Goal: Task Accomplishment & Management: Complete application form

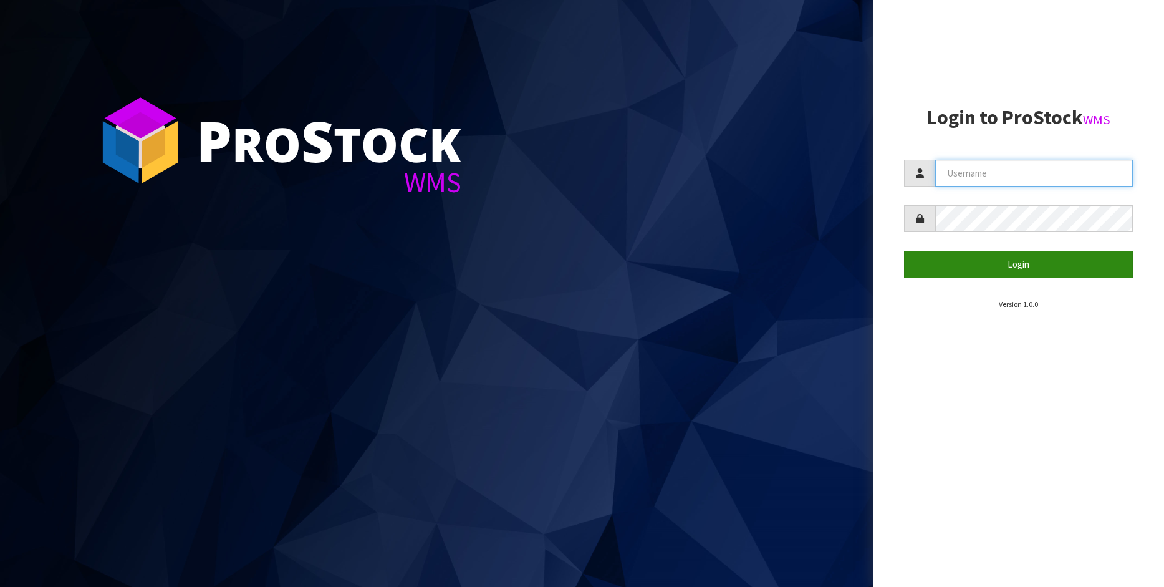
type input "[PERSON_NAME]"
click at [1019, 270] on button "Login" at bounding box center [1018, 264] width 229 height 27
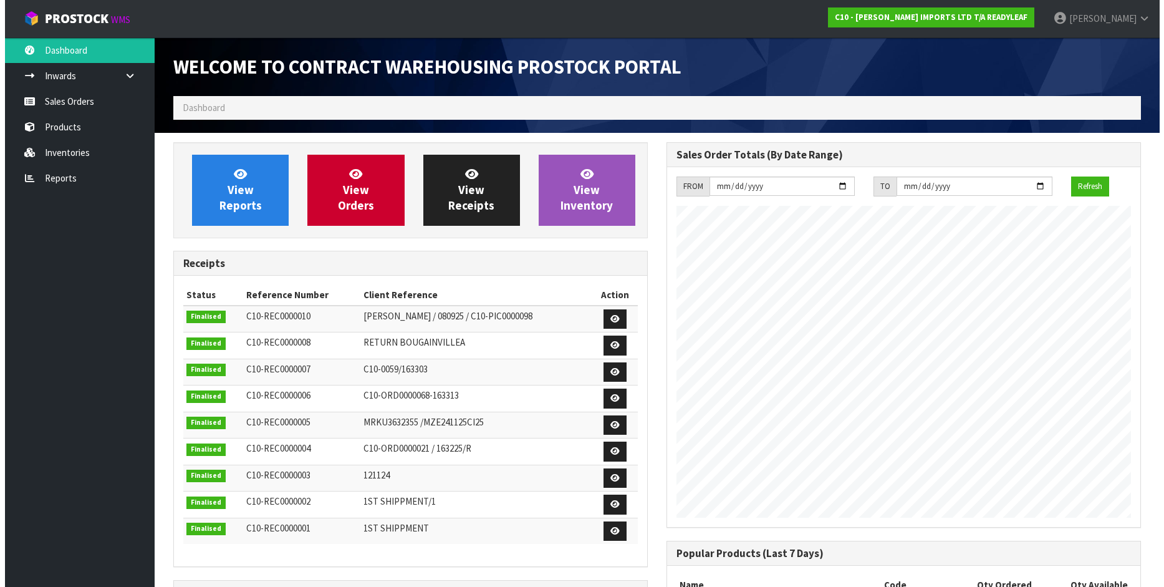
scroll to position [530, 493]
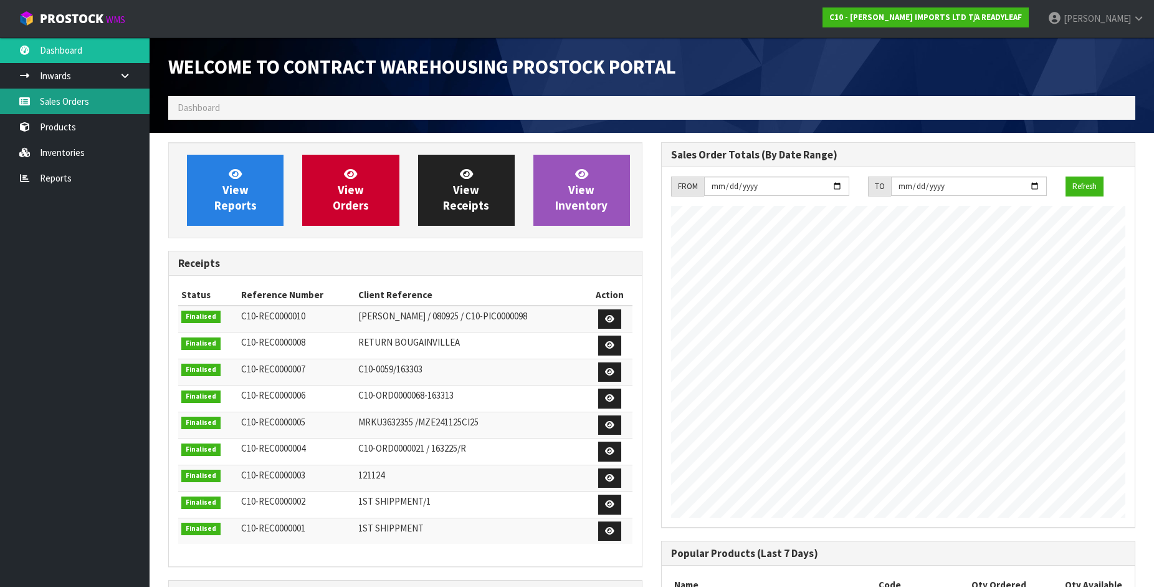
click at [40, 95] on link "Sales Orders" at bounding box center [75, 102] width 150 height 26
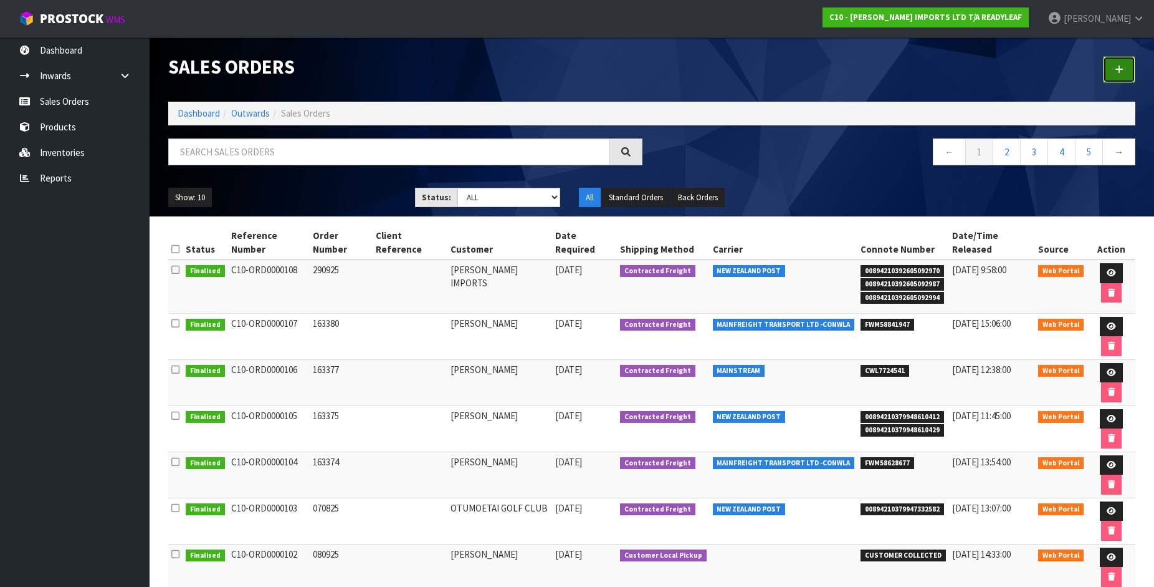
click at [1122, 69] on icon at bounding box center [1119, 69] width 9 height 9
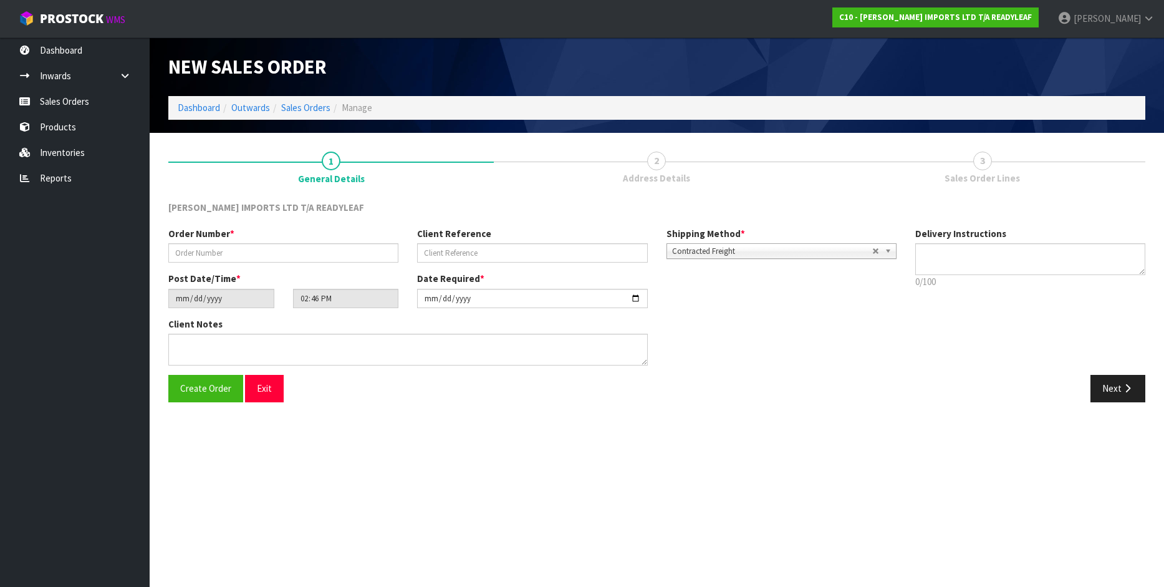
click at [889, 251] on b at bounding box center [889, 251] width 11 height 14
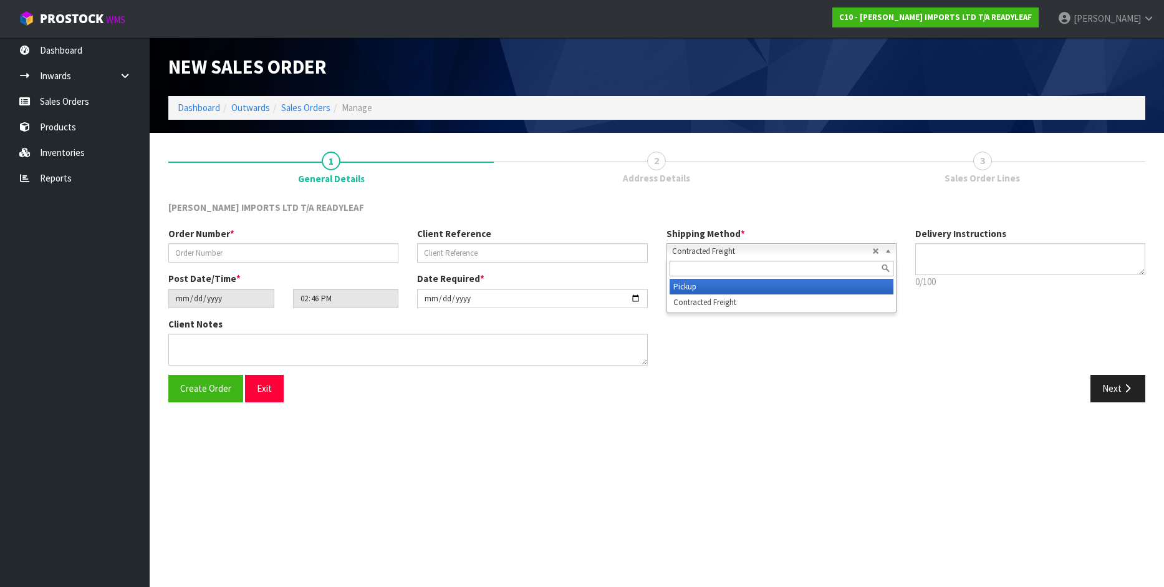
click at [704, 290] on li "Pickup" at bounding box center [781, 287] width 224 height 16
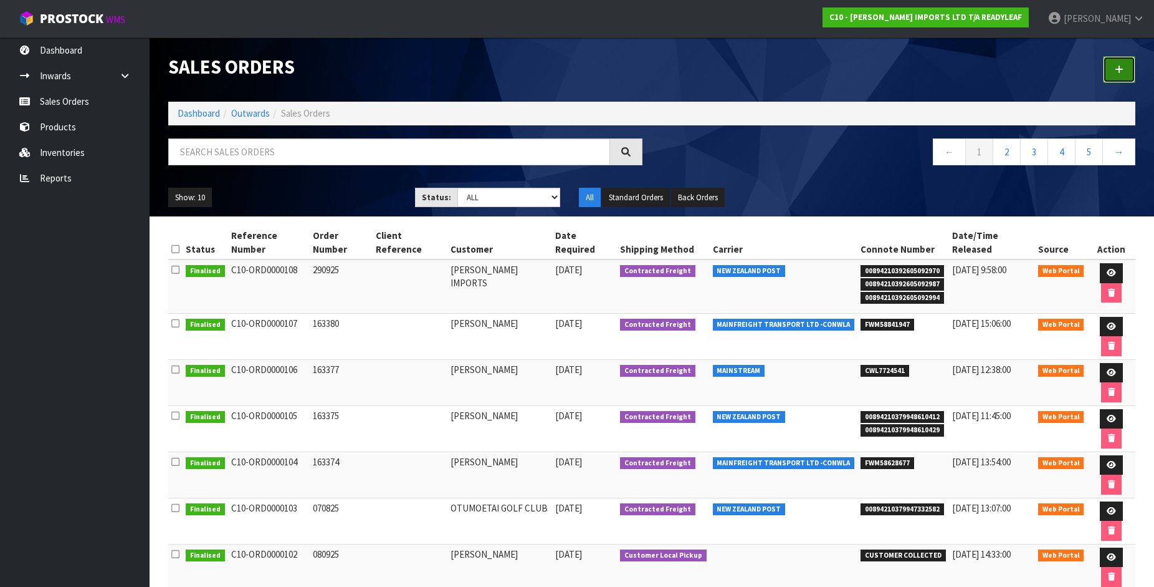
click at [1119, 72] on icon at bounding box center [1119, 69] width 9 height 9
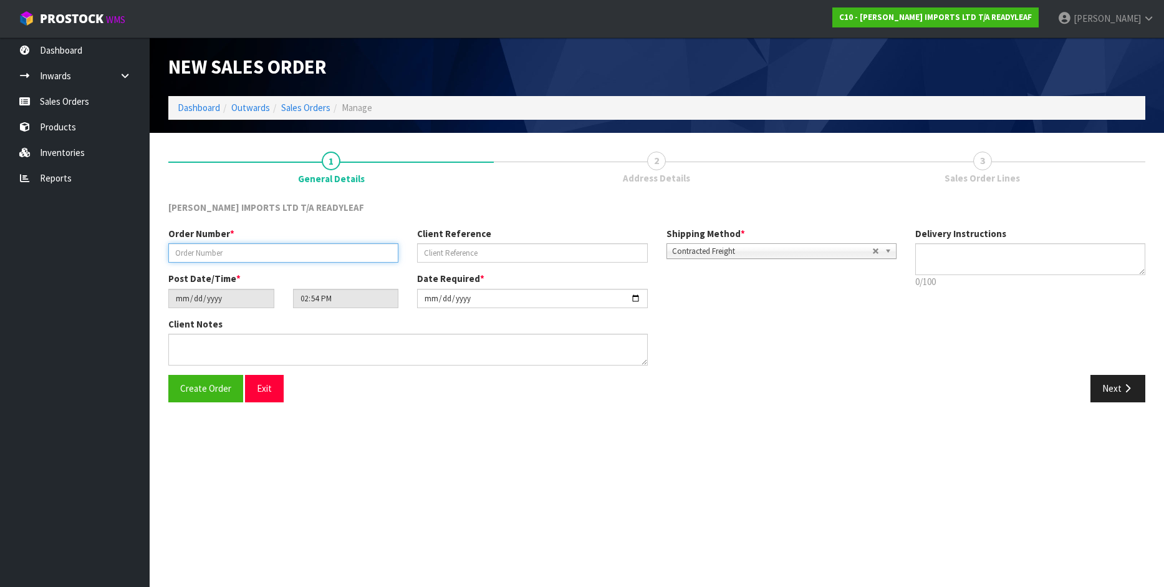
click at [254, 251] on input "text" at bounding box center [283, 252] width 230 height 19
type input "163382"
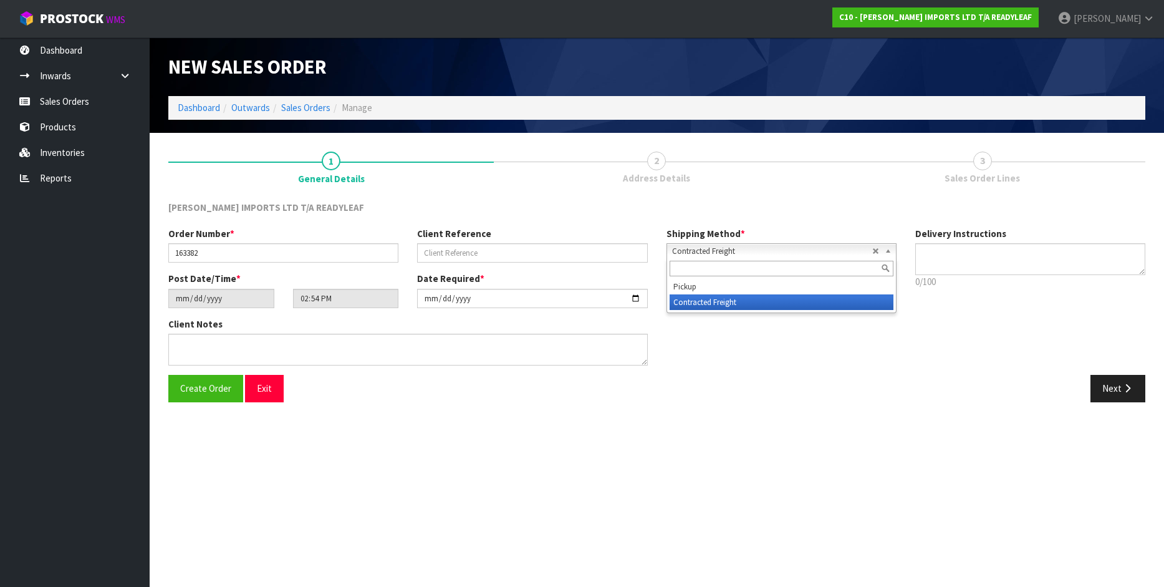
click at [889, 250] on b at bounding box center [889, 251] width 11 height 14
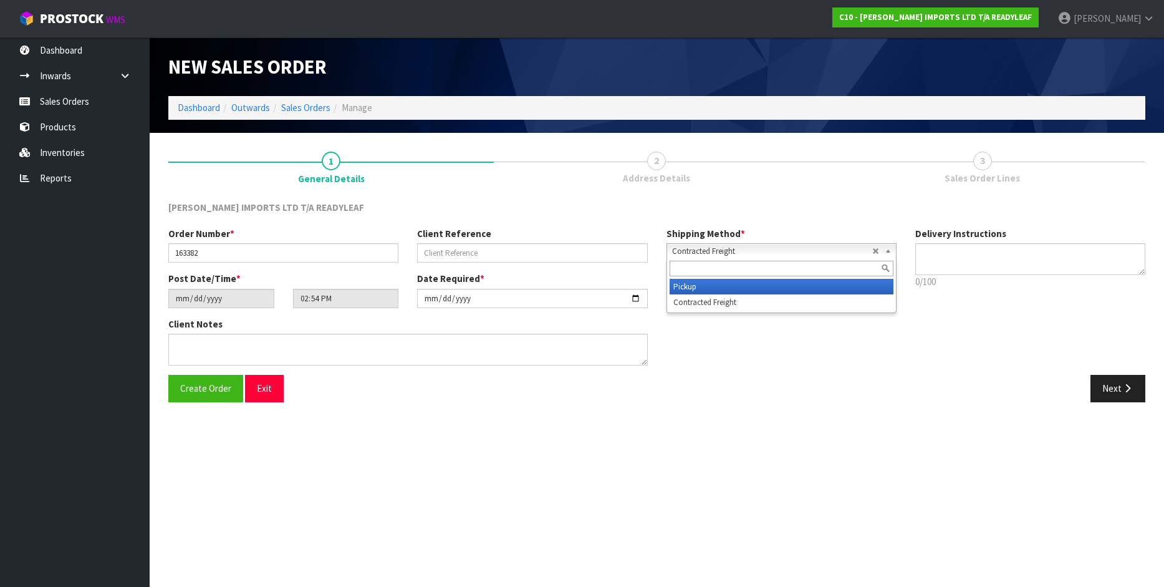
click at [713, 289] on li "Pickup" at bounding box center [781, 287] width 224 height 16
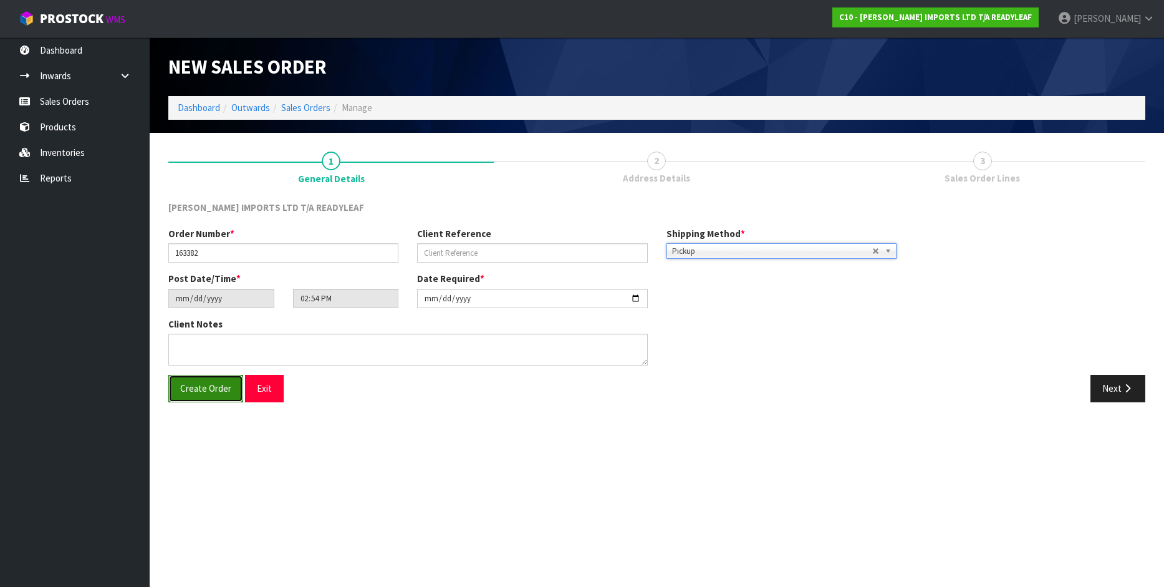
click at [218, 393] on span "Create Order" at bounding box center [205, 388] width 51 height 12
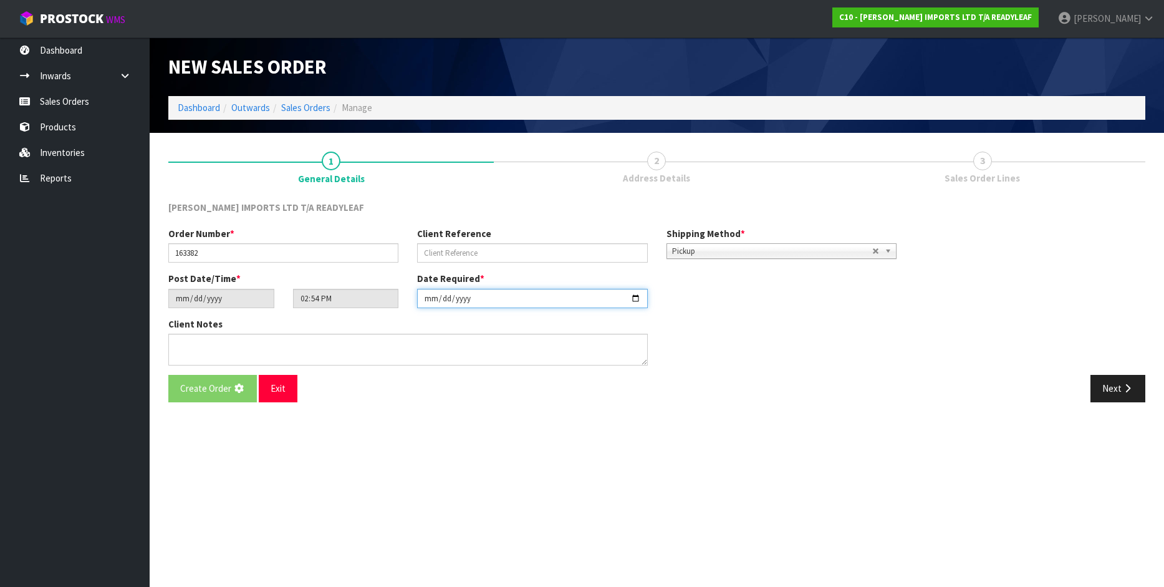
click at [638, 301] on input "[DATE]" at bounding box center [532, 298] width 230 height 19
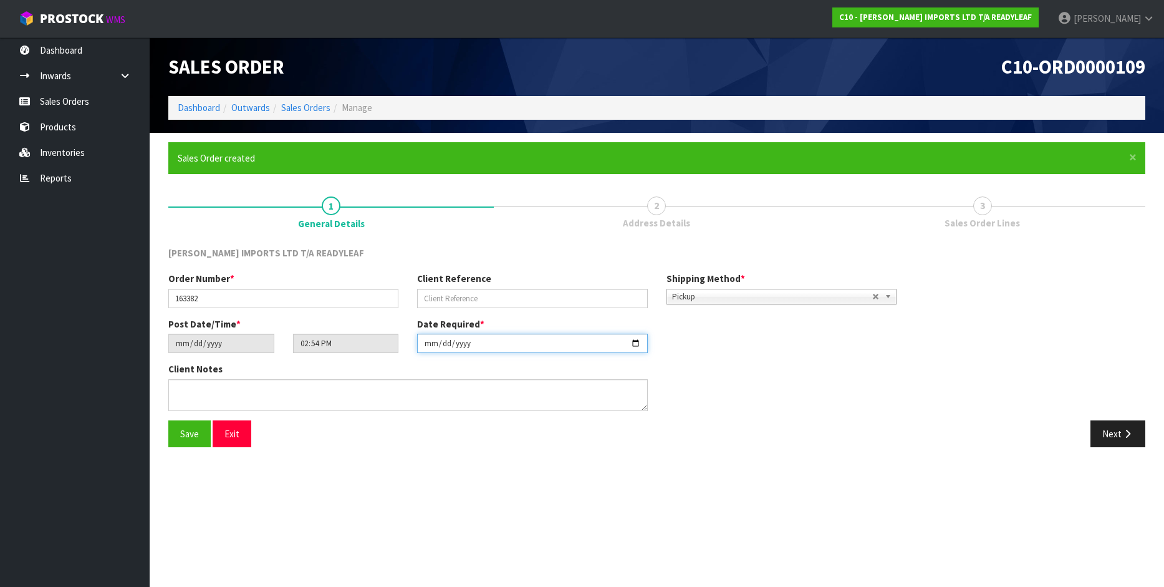
type input "[DATE]"
click at [191, 429] on span "Save" at bounding box center [189, 434] width 19 height 12
click at [1123, 432] on icon "button" at bounding box center [1127, 433] width 12 height 9
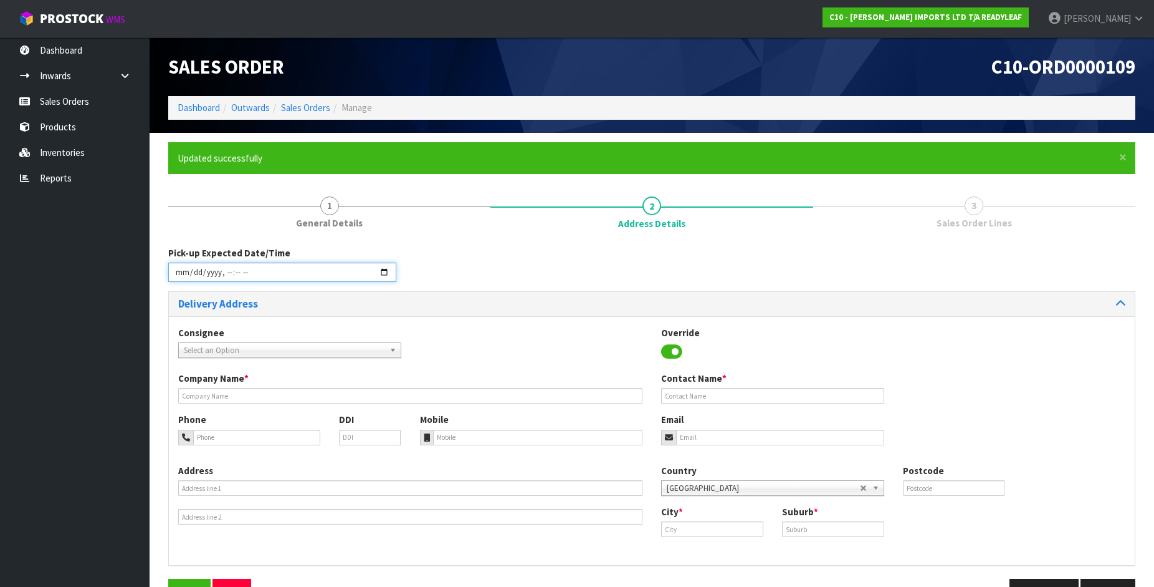
click at [240, 272] on input "datetime-local" at bounding box center [282, 271] width 228 height 19
click at [387, 269] on input "datetime-local" at bounding box center [282, 271] width 228 height 19
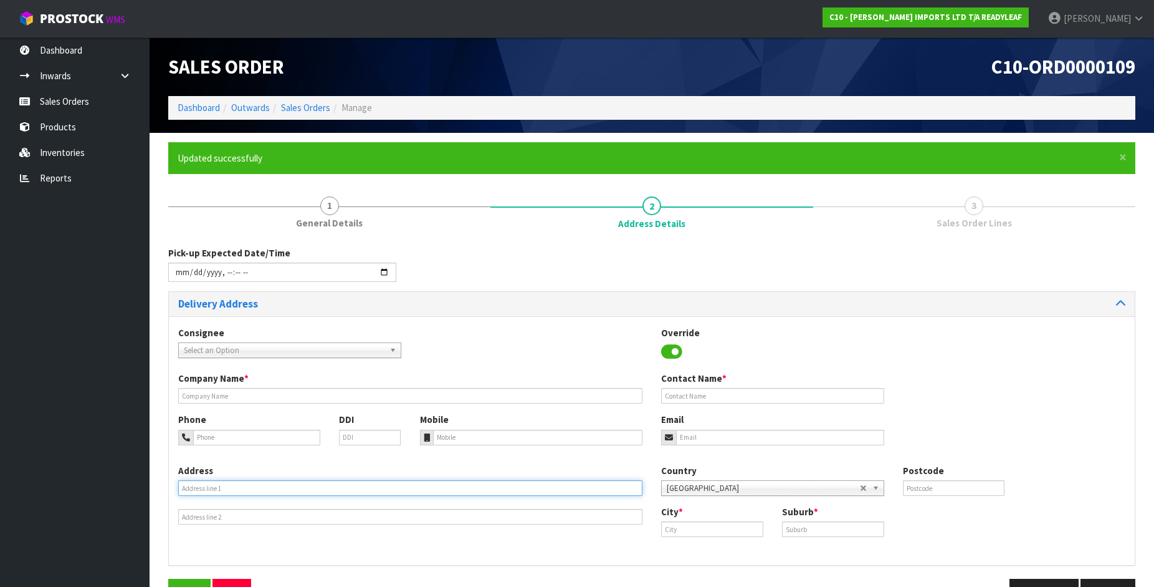
type input "[DATE]T08:55"
click at [201, 489] on input "text" at bounding box center [410, 488] width 464 height 16
type input "[STREET_ADDRESS]"
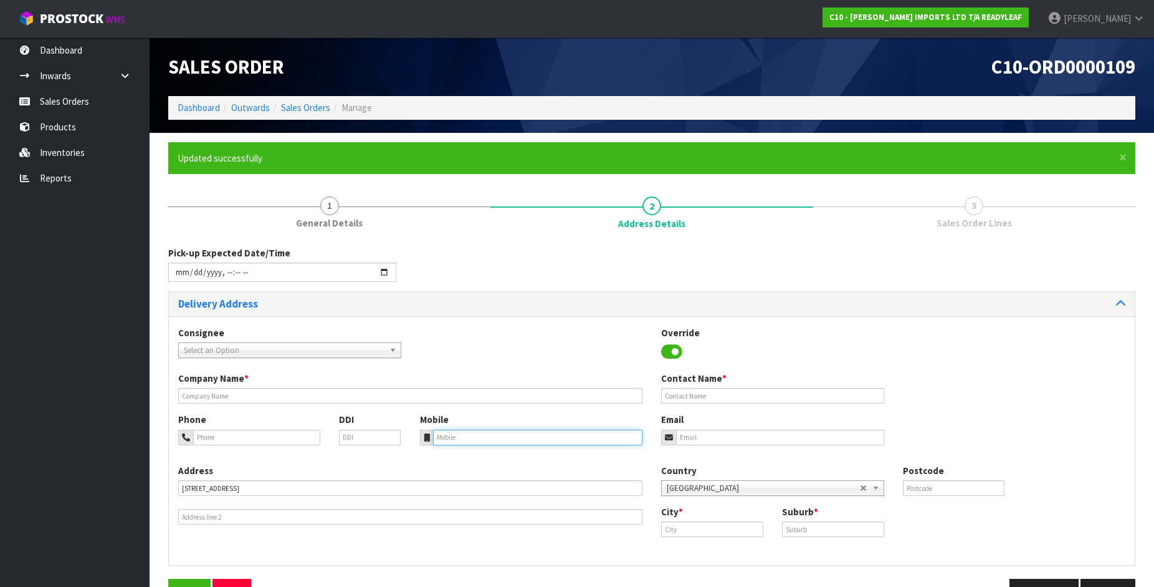
click at [454, 436] on input "tel" at bounding box center [538, 437] width 210 height 16
type input "021 210 3667"
click at [806, 527] on input "text" at bounding box center [833, 529] width 102 height 16
type input "[PERSON_NAME]"
click at [693, 529] on input "text" at bounding box center [712, 529] width 102 height 16
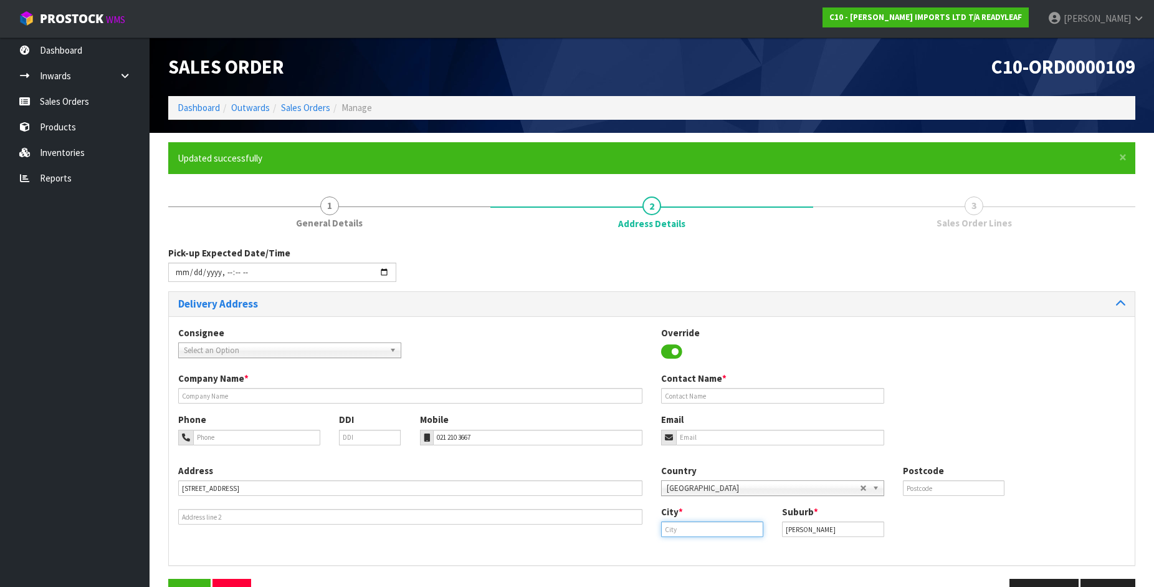
click at [694, 529] on input "text" at bounding box center [712, 529] width 102 height 16
type input "[GEOGRAPHIC_DATA]"
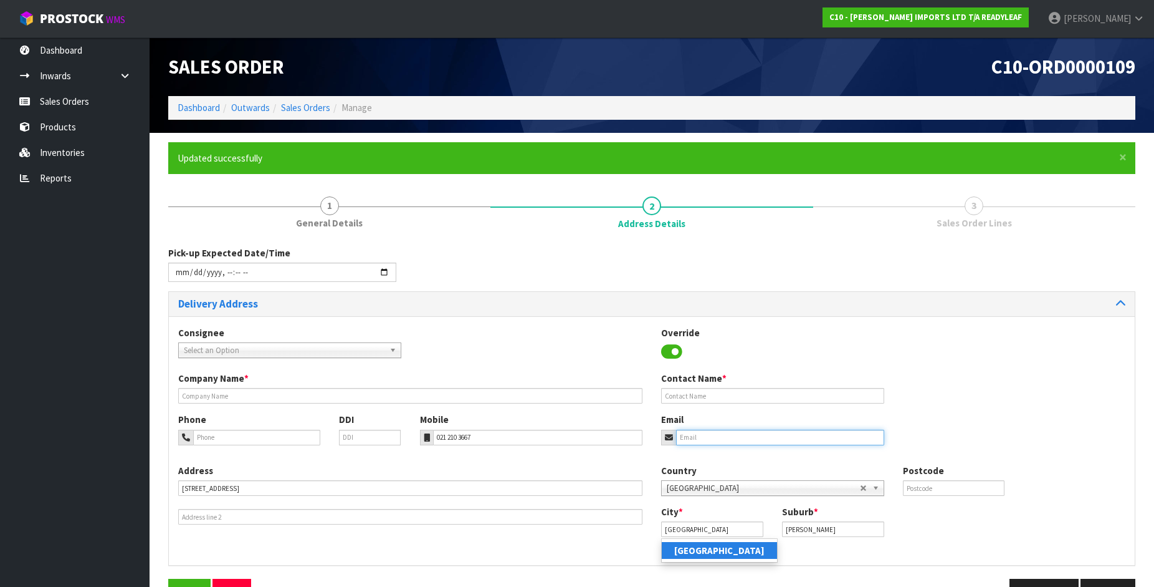
click at [696, 434] on input "email" at bounding box center [780, 437] width 208 height 16
type input "[PERSON_NAME][EMAIL_ADDRESS][PERSON_NAME][DOMAIN_NAME]"
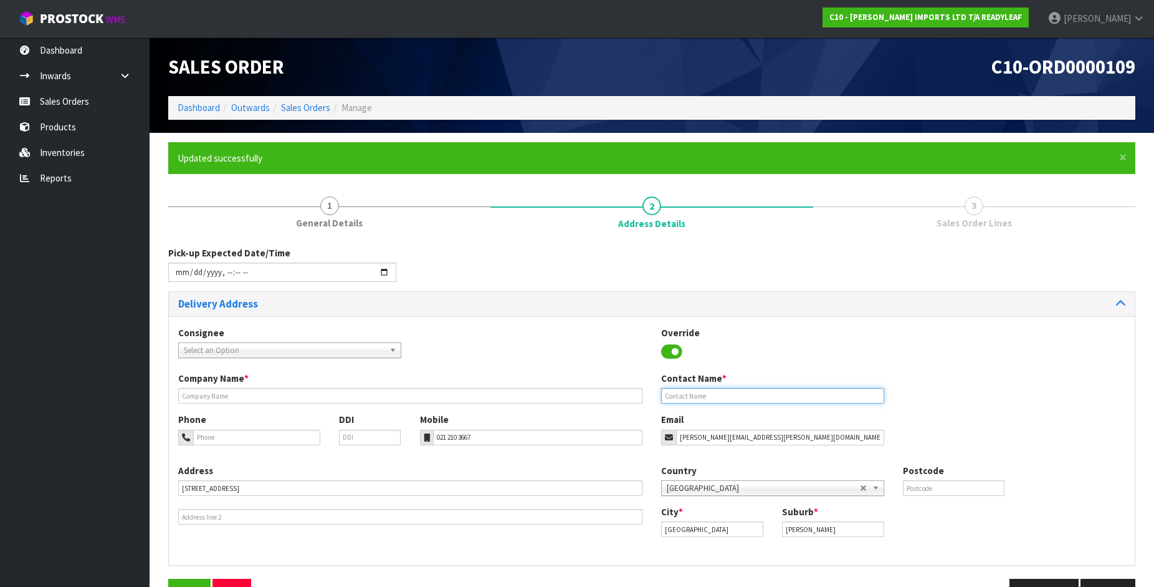
click at [697, 393] on input "text" at bounding box center [772, 396] width 223 height 16
type input "[PERSON_NAME]"
click at [936, 487] on input "text" at bounding box center [954, 488] width 102 height 16
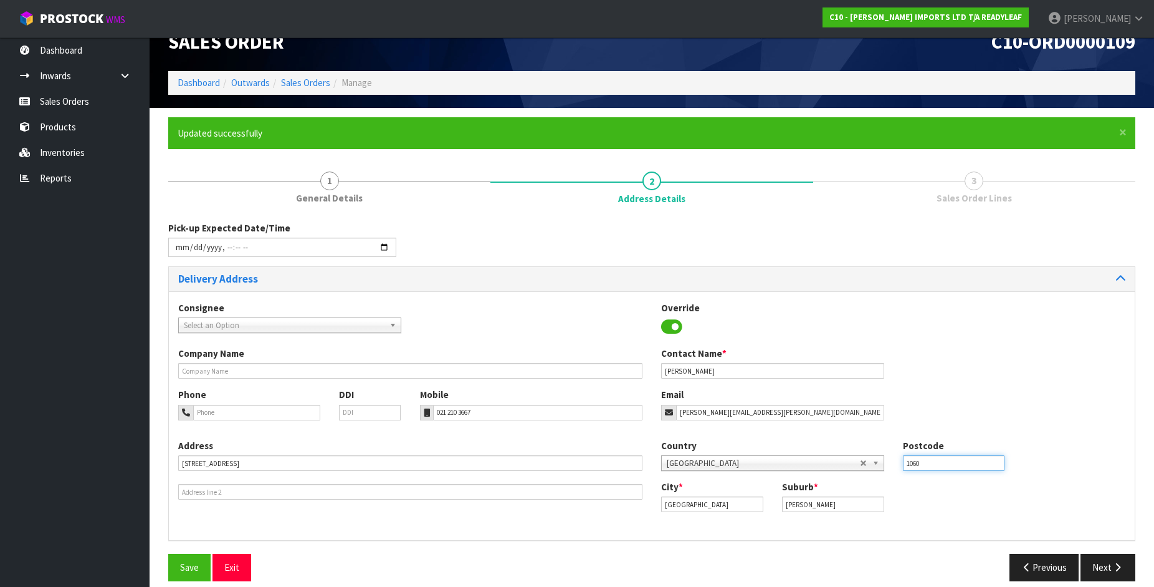
scroll to position [38, 0]
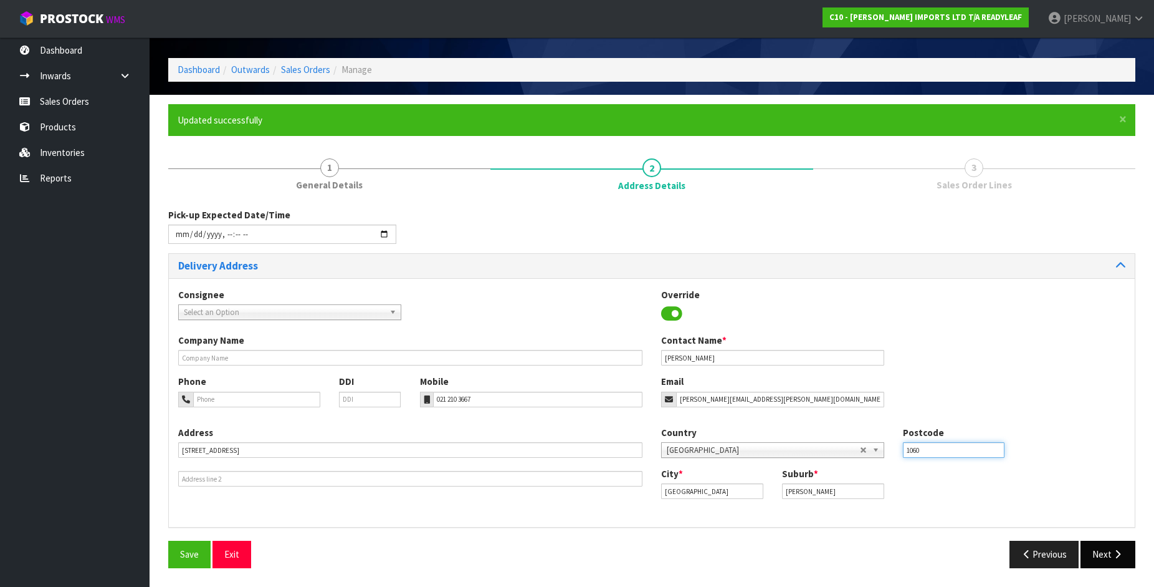
type input "1060"
click at [1116, 549] on button "Next" at bounding box center [1108, 553] width 55 height 27
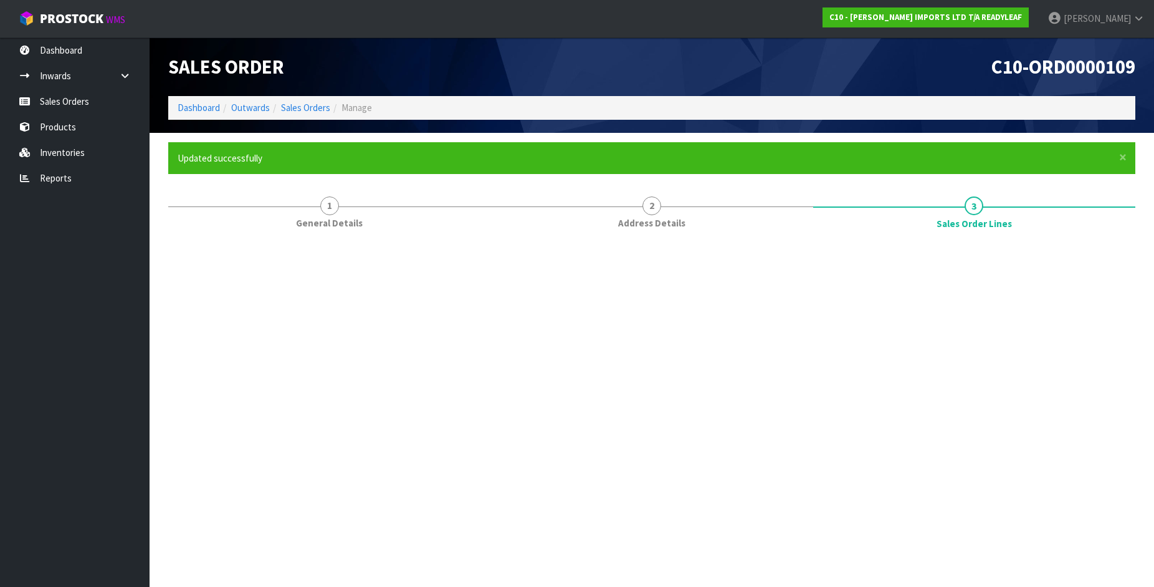
scroll to position [0, 0]
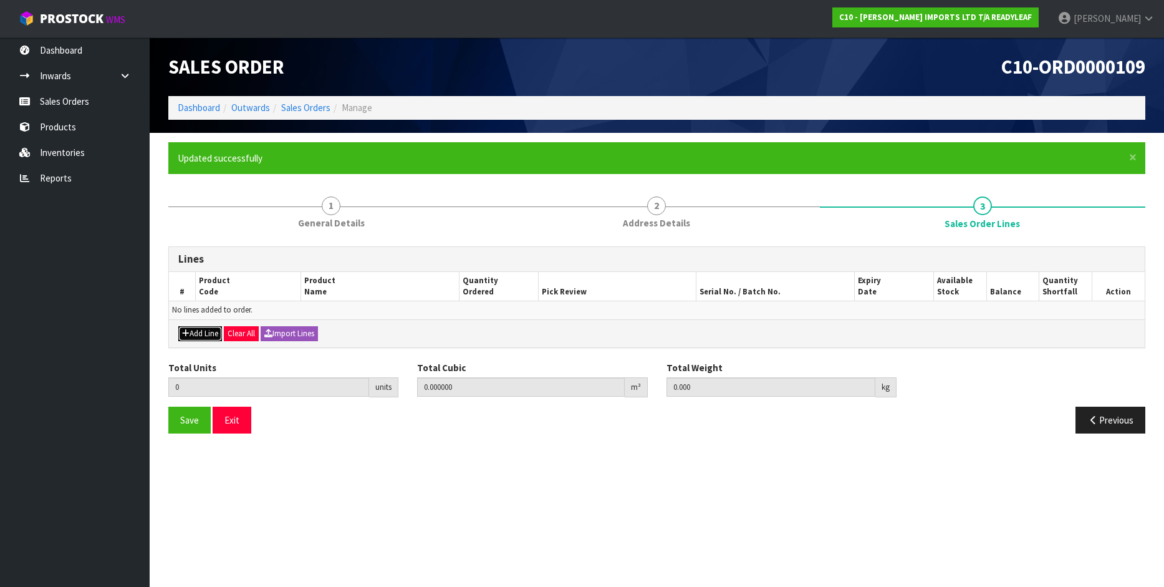
click at [198, 335] on button "Add Line" at bounding box center [200, 333] width 44 height 15
type input "0"
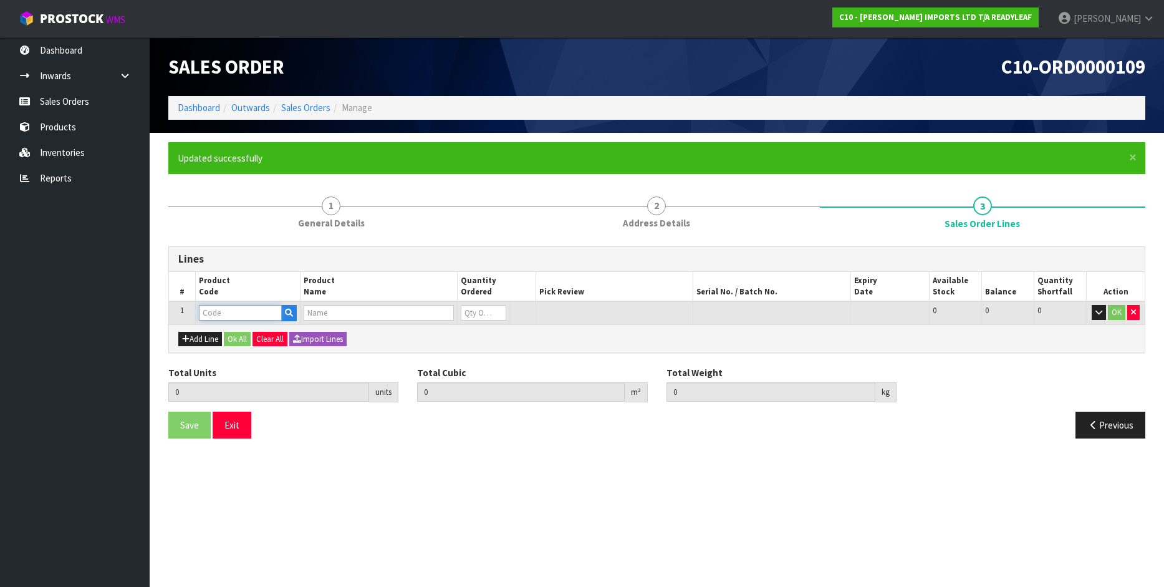
click at [242, 313] on input "text" at bounding box center [240, 313] width 83 height 16
click at [216, 314] on input "RLTL317" at bounding box center [240, 313] width 83 height 16
type input "RLTL 317"
type input "0.000000"
type input "0.000"
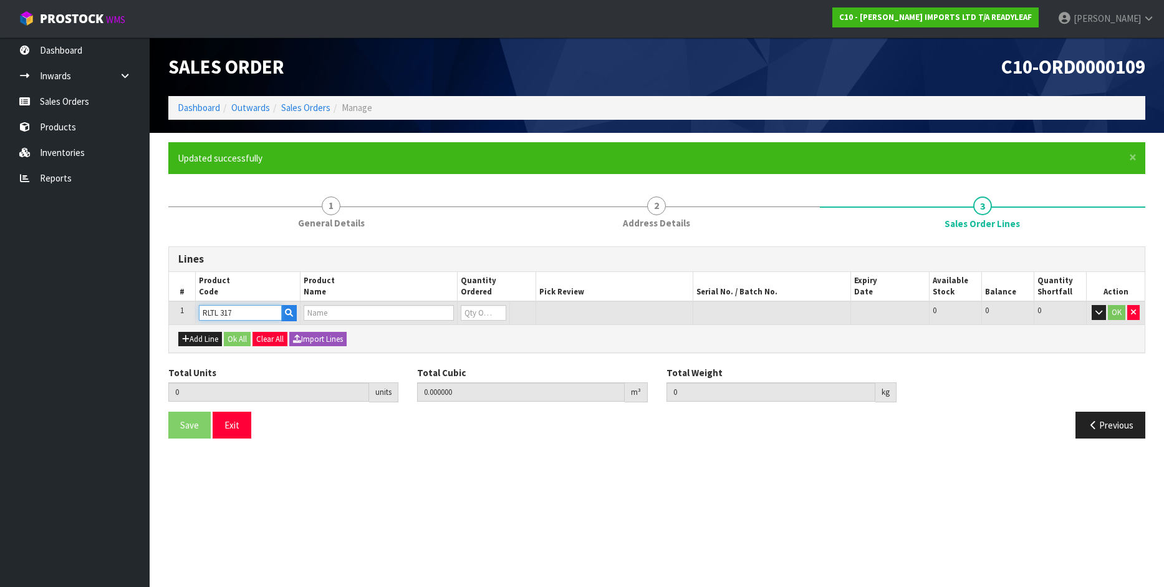
type input "FERN FUSION"
type input "0"
type input "RLTL 317"
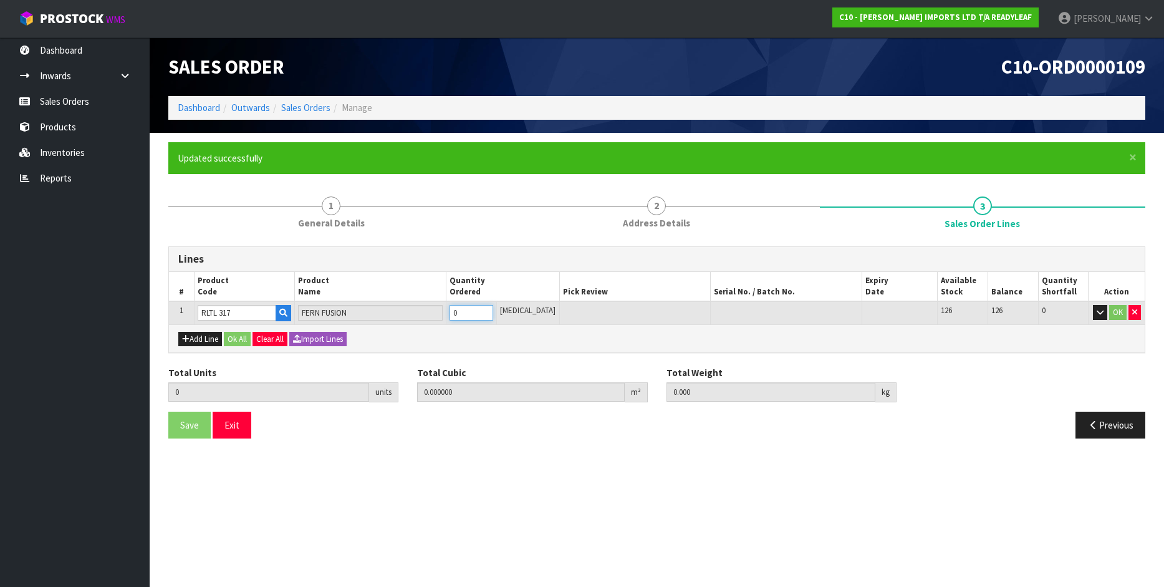
click at [472, 313] on input "0" at bounding box center [471, 313] width 44 height 16
type input "0"
type input "2"
type input "0.014096"
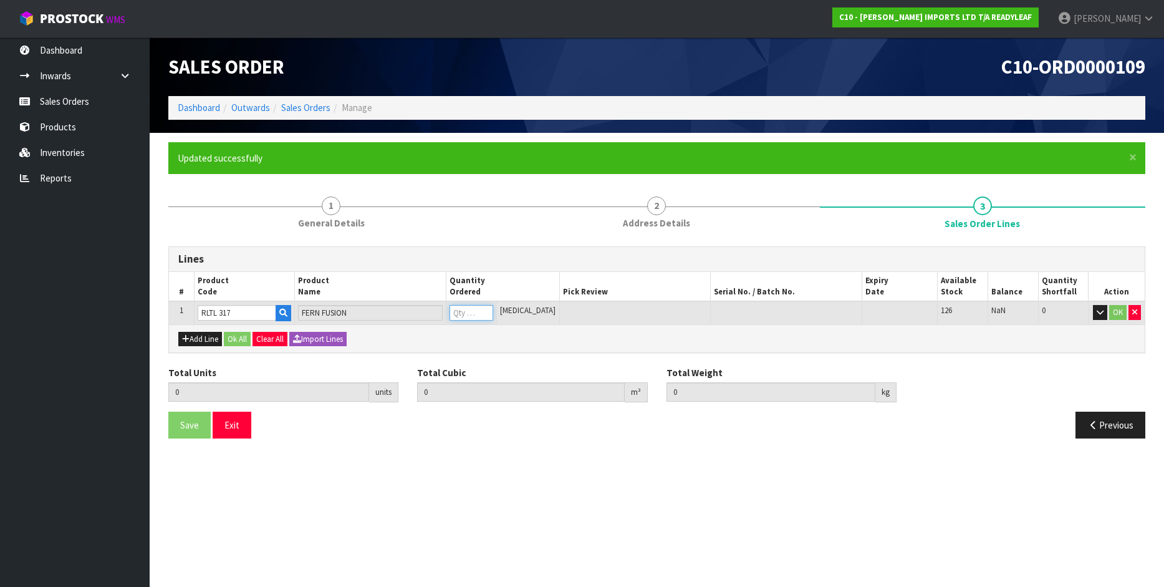
type input "1.66"
type input "2"
type input "21"
type input "0.160902"
type input "17.57"
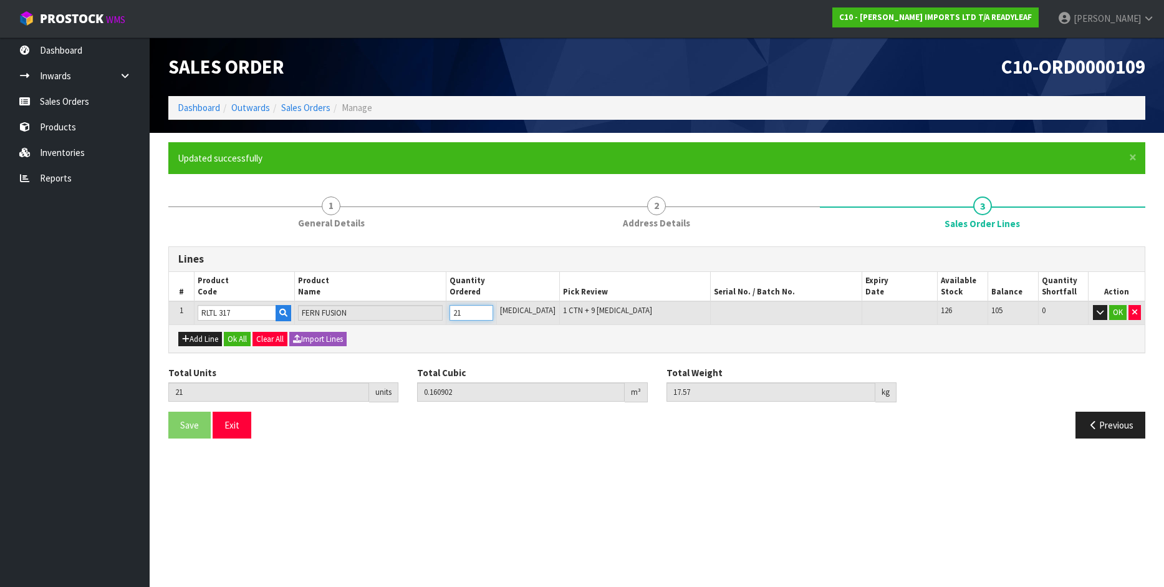
type input "21"
click at [517, 484] on section "Edit Sales Order C10-ORD0000109 Dashboard Outwards Sales Orders Manage Sales Or…" at bounding box center [582, 293] width 1164 height 587
click at [244, 339] on button "Ok All" at bounding box center [237, 339] width 27 height 15
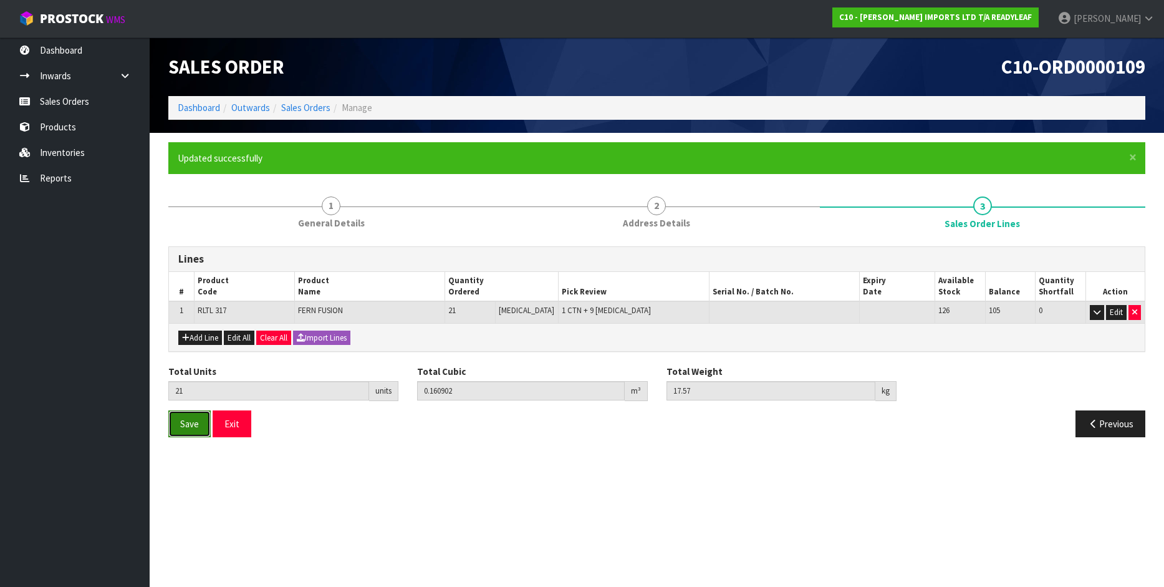
click at [188, 426] on span "Save" at bounding box center [189, 424] width 19 height 12
click at [234, 426] on button "Exit" at bounding box center [232, 423] width 39 height 27
